Goal: Task Accomplishment & Management: Use online tool/utility

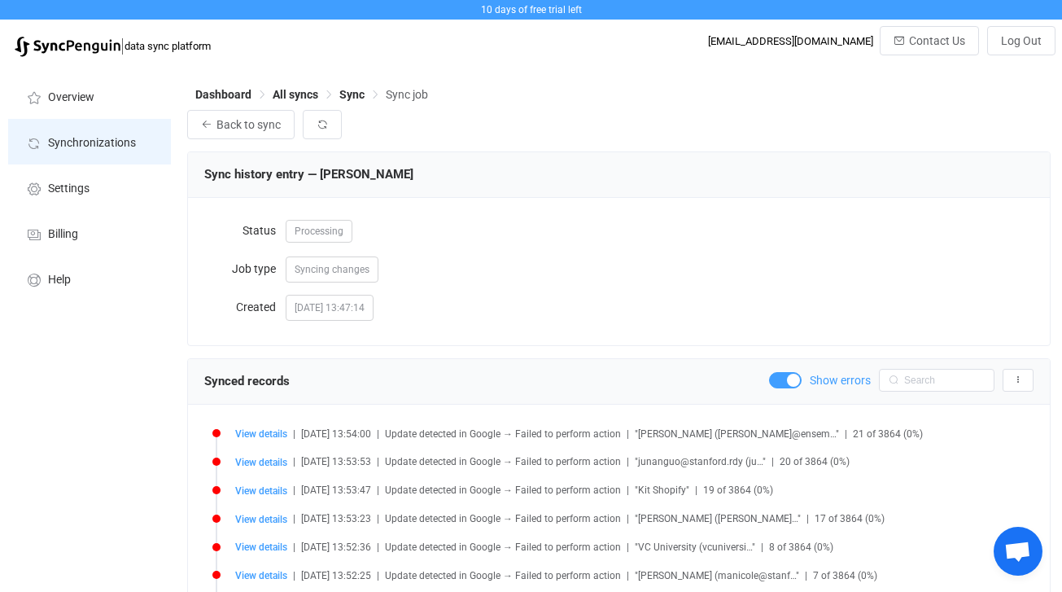
click at [134, 146] on span "Synchronizations" at bounding box center [92, 143] width 88 height 13
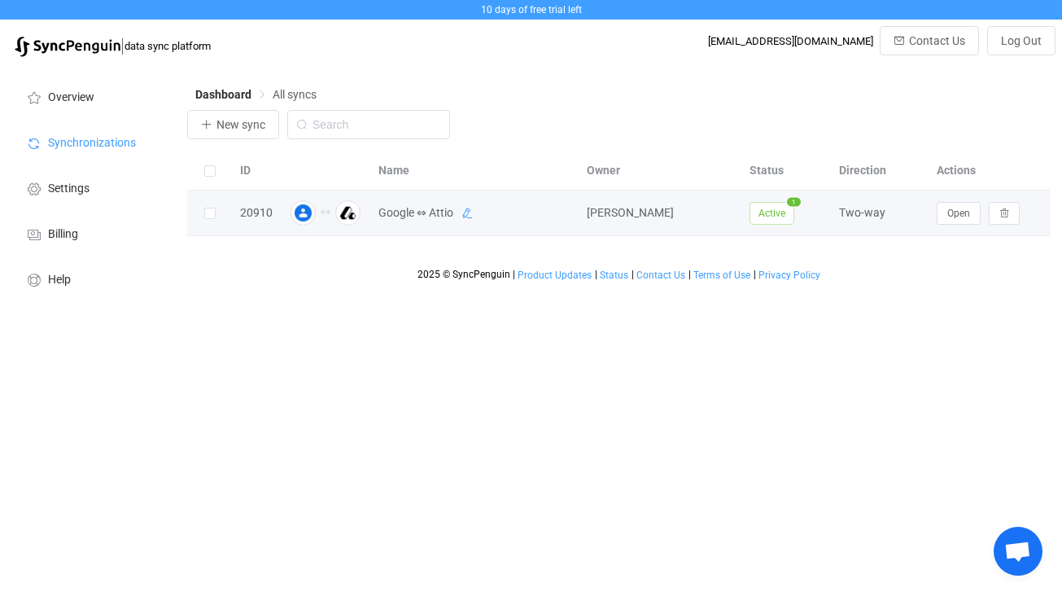
click at [463, 216] on icon at bounding box center [467, 213] width 11 height 11
click at [563, 214] on icon at bounding box center [564, 213] width 11 height 11
click at [958, 209] on span "Open" at bounding box center [959, 213] width 23 height 11
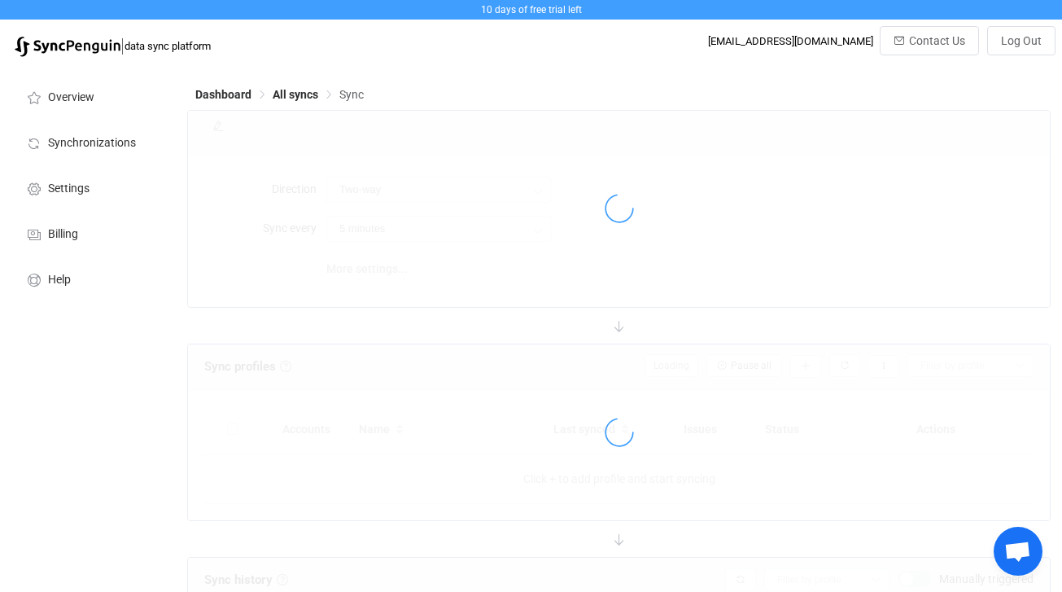
type input "15 minutes"
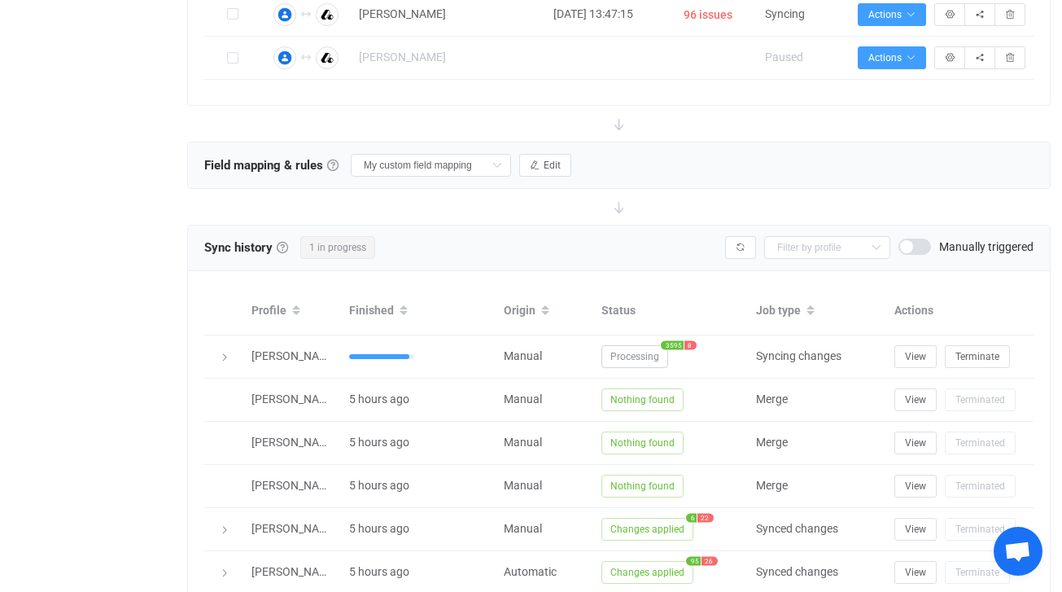
scroll to position [462, 0]
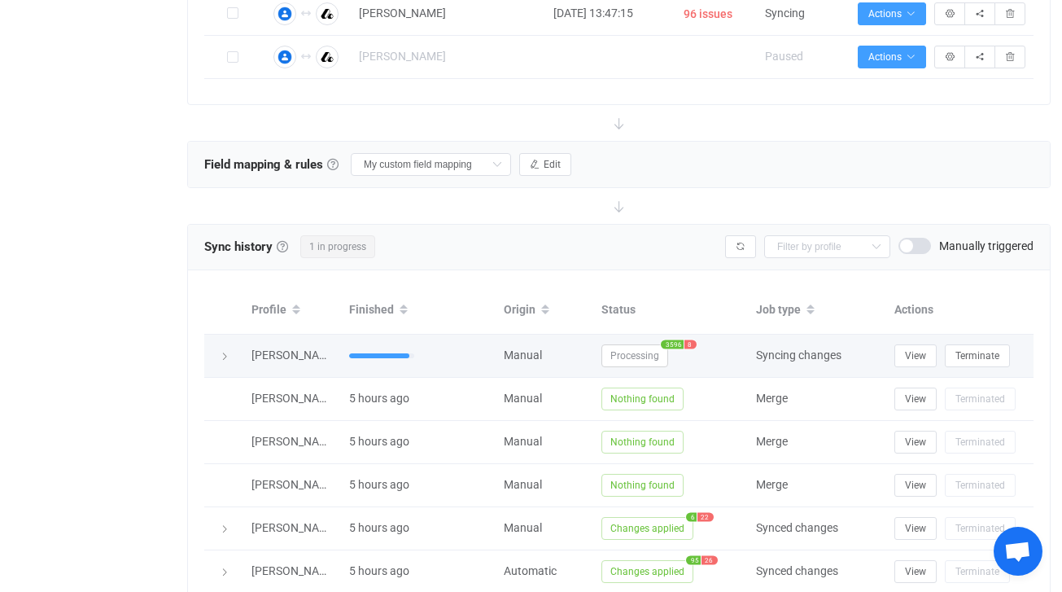
click at [226, 356] on icon at bounding box center [225, 357] width 10 height 10
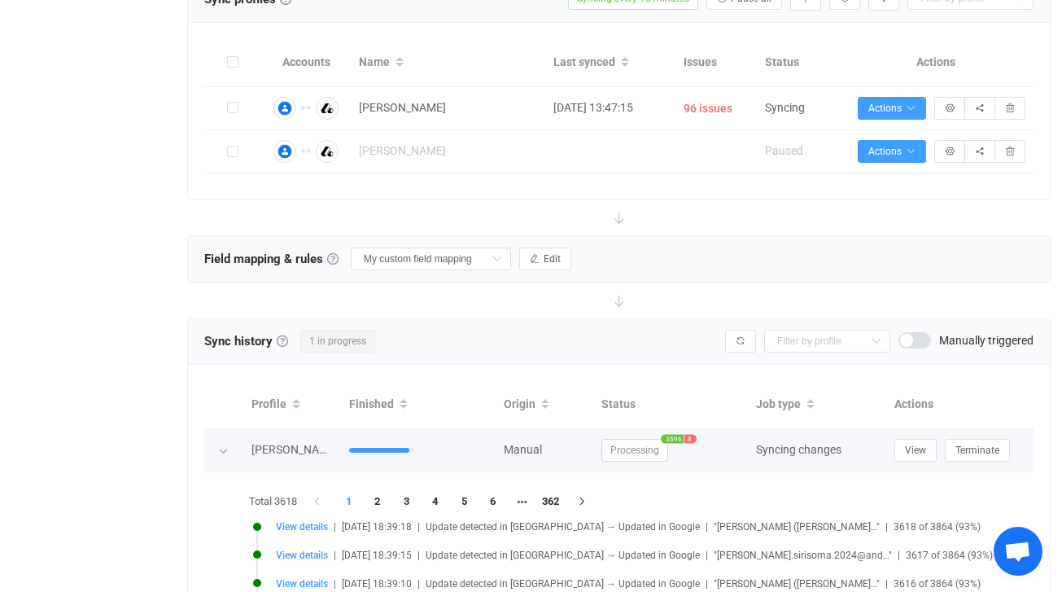
scroll to position [364, 0]
